Goal: Transaction & Acquisition: Purchase product/service

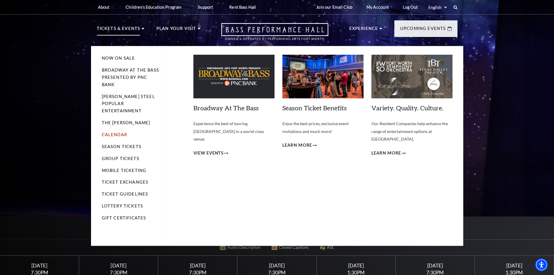
click at [117, 131] on li "Calendar" at bounding box center [131, 134] width 58 height 7
click at [117, 132] on link "Calendar" at bounding box center [114, 134] width 25 height 5
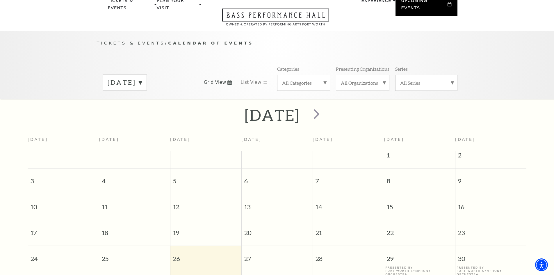
scroll to position [51, 0]
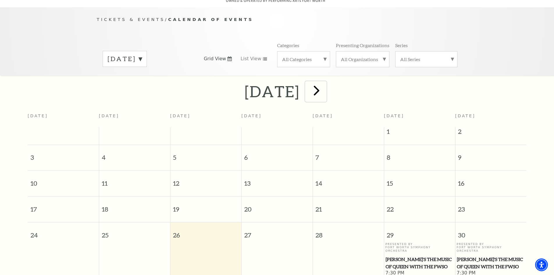
click at [325, 86] on span "next" at bounding box center [316, 90] width 17 height 17
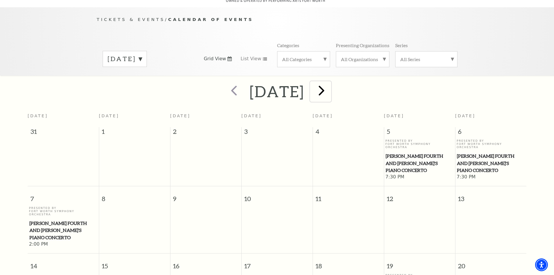
click at [330, 83] on span "next" at bounding box center [321, 90] width 17 height 17
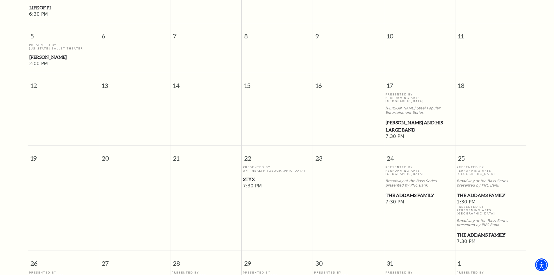
scroll to position [284, 0]
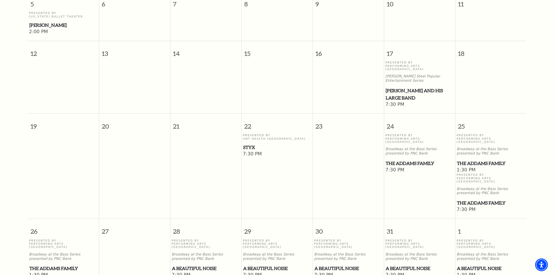
drag, startPoint x: 484, startPoint y: 180, endPoint x: 496, endPoint y: 177, distance: 12.4
click at [496, 199] on span "The Addams Family" at bounding box center [491, 202] width 68 height 7
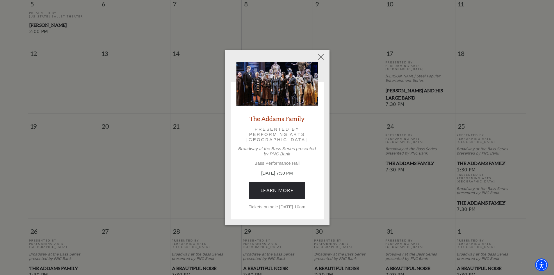
click at [425, 181] on div "Empty heading The Addams Family Presented by Performing Arts Fort Worth Broadwa…" at bounding box center [277, 137] width 554 height 275
click at [320, 51] on button "Close" at bounding box center [320, 56] width 11 height 11
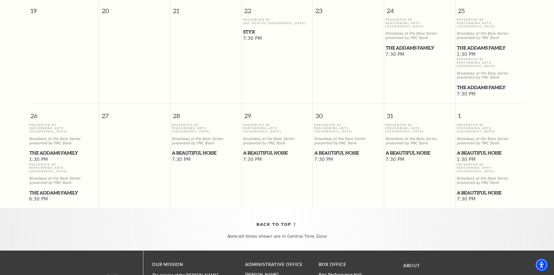
scroll to position [400, 0]
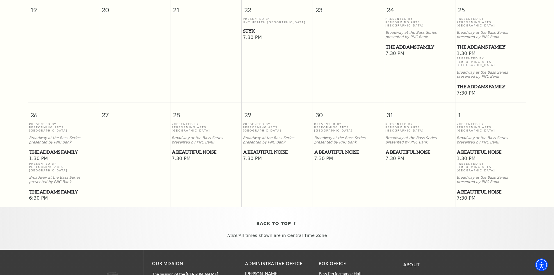
click at [58, 188] on span "The Addams Family" at bounding box center [63, 191] width 68 height 7
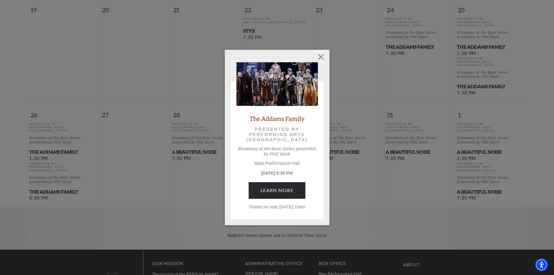
click at [327, 56] on div "Empty heading The Addams Family Presented by Performing Arts Fort Worth Broadwa…" at bounding box center [277, 137] width 105 height 175
click at [318, 51] on button "Close" at bounding box center [320, 56] width 11 height 11
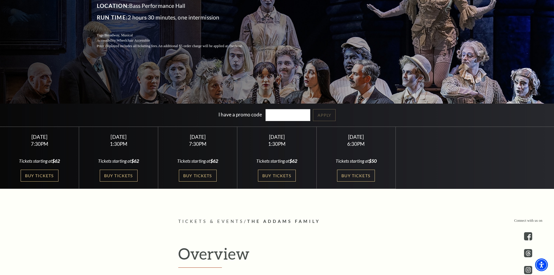
scroll to position [116, 0]
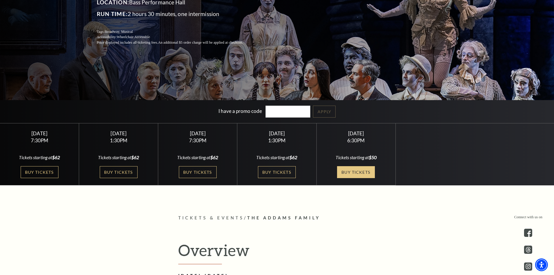
click at [359, 171] on link "Buy Tickets" at bounding box center [356, 172] width 38 height 12
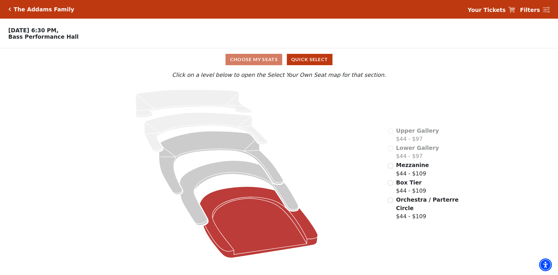
click at [245, 203] on icon at bounding box center [259, 221] width 118 height 71
